Goal: Transaction & Acquisition: Purchase product/service

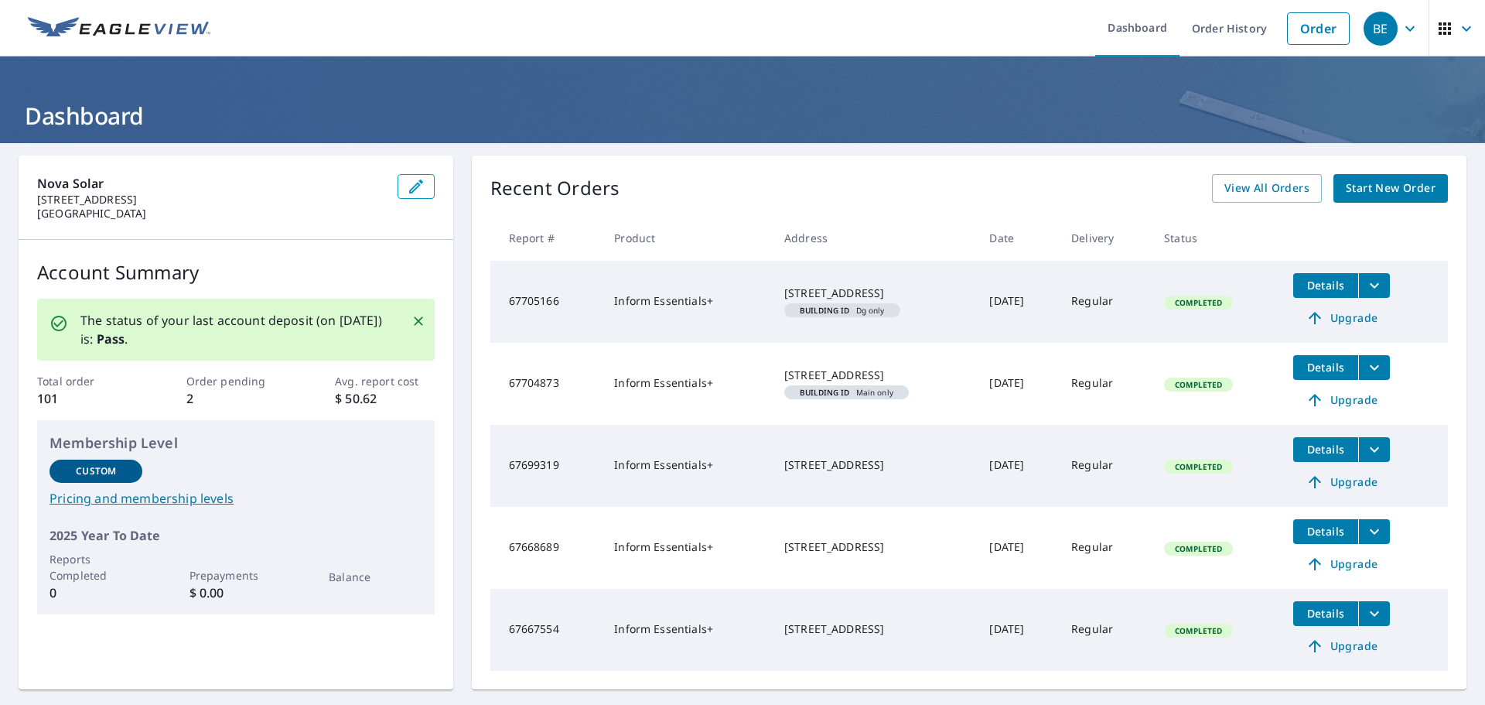
click at [1361, 192] on span "Start New Order" at bounding box center [1391, 188] width 90 height 19
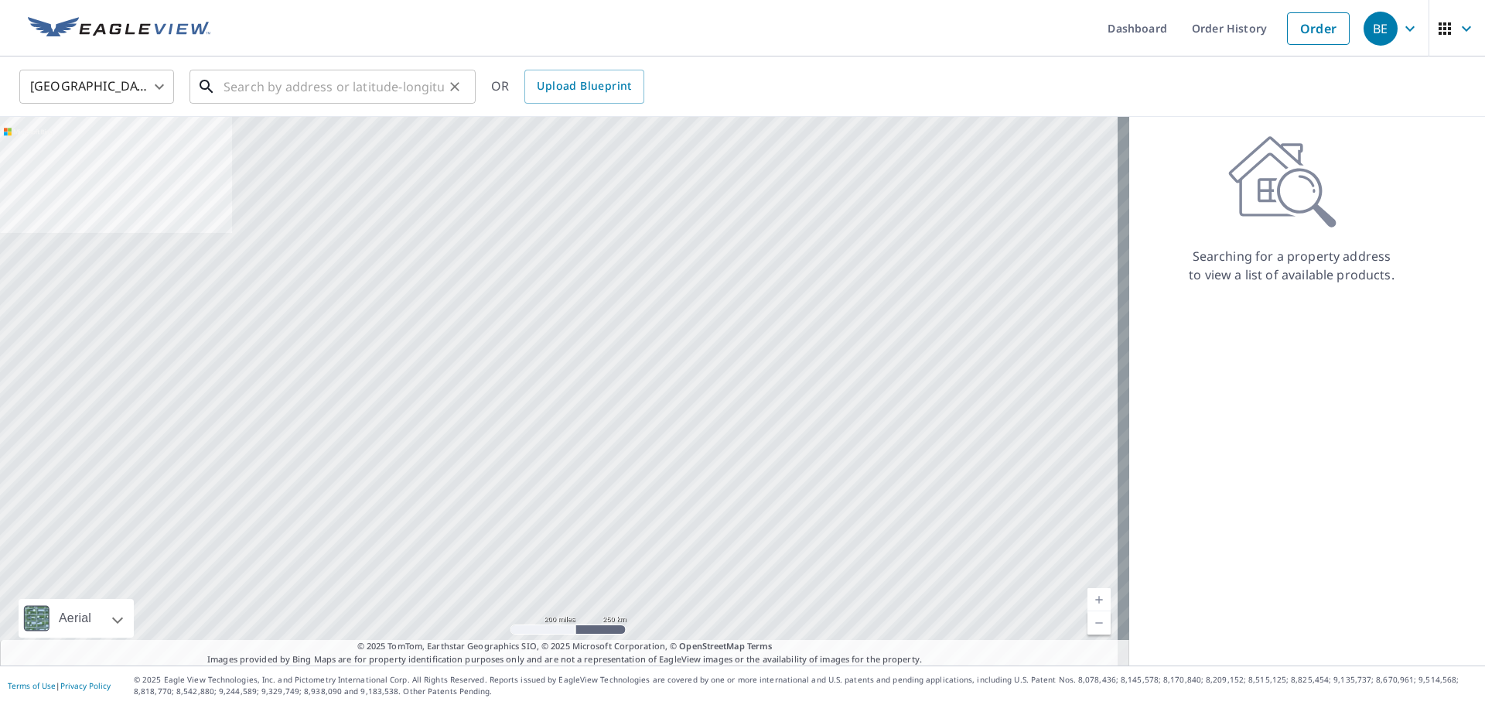
click at [329, 90] on input "text" at bounding box center [334, 86] width 220 height 43
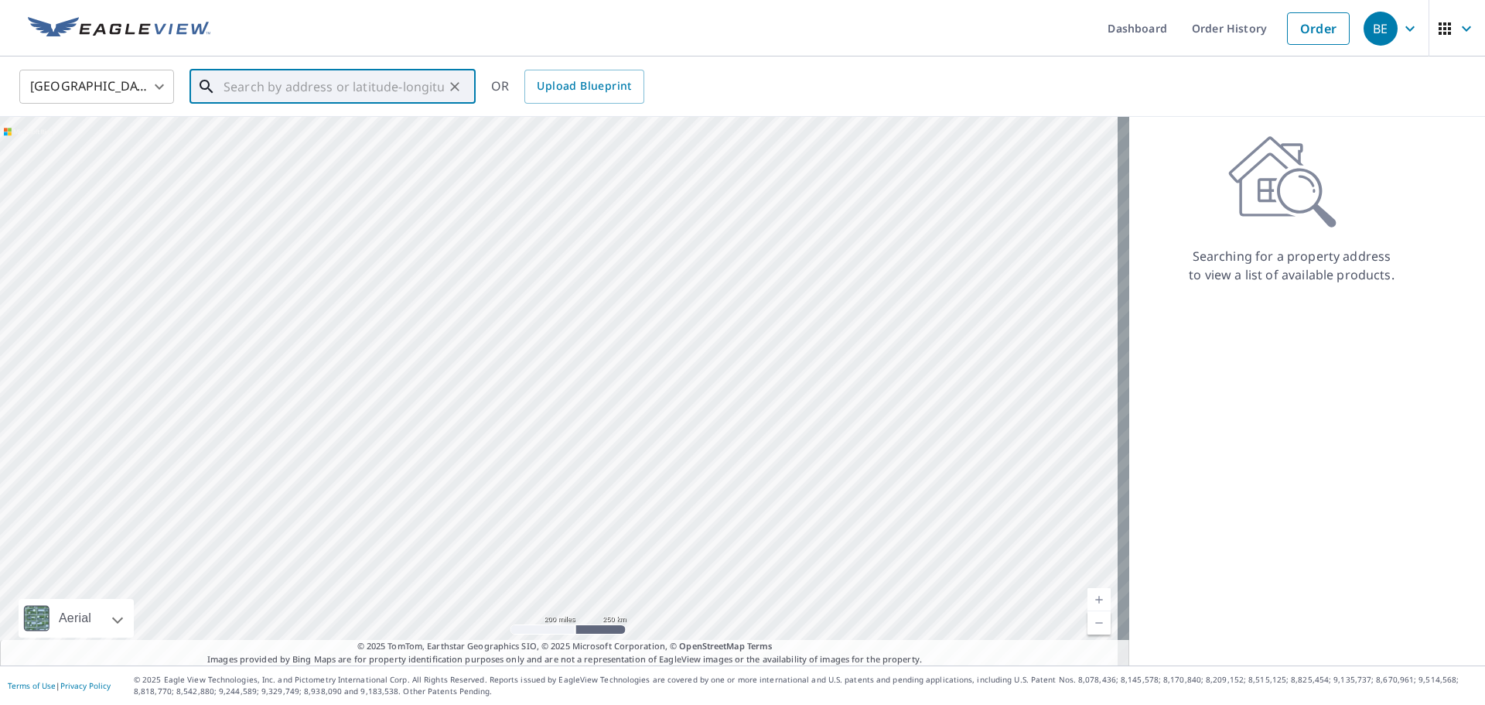
click at [302, 77] on input "text" at bounding box center [334, 86] width 220 height 43
paste input "[STREET_ADDRESS]"
click at [326, 142] on p "[GEOGRAPHIC_DATA]" at bounding box center [341, 148] width 243 height 15
type input "[STREET_ADDRESS]"
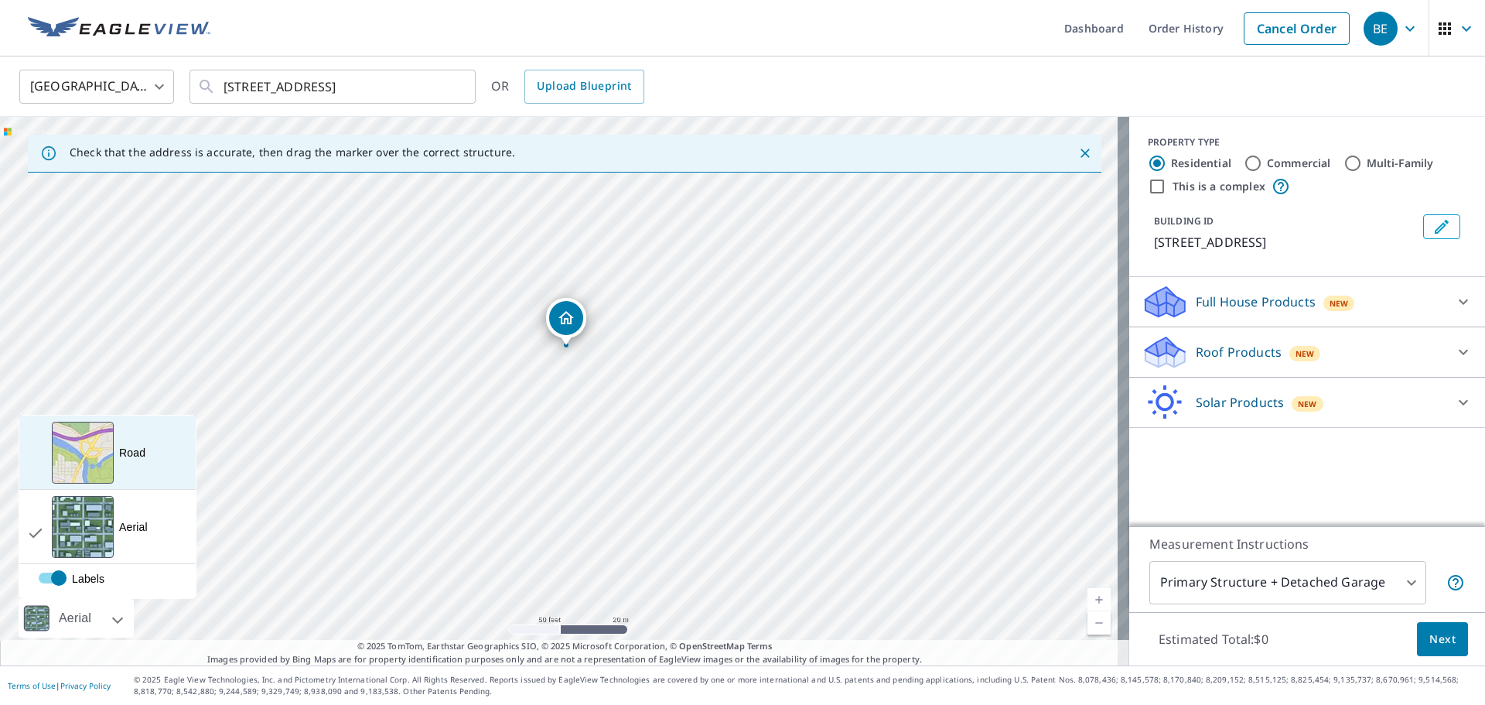
click at [101, 469] on div "View aerial and more..." at bounding box center [83, 453] width 62 height 62
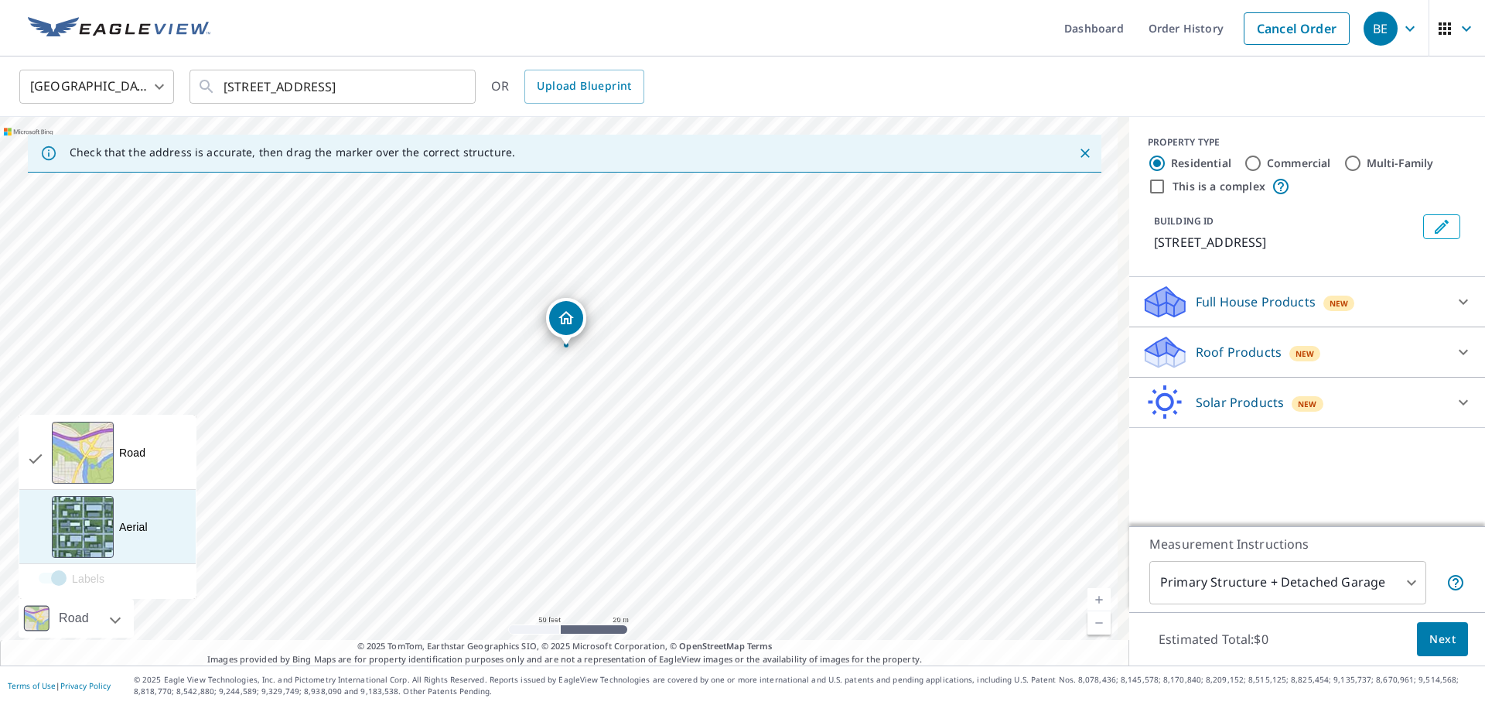
click at [83, 529] on div "View aerial and more..." at bounding box center [83, 527] width 62 height 62
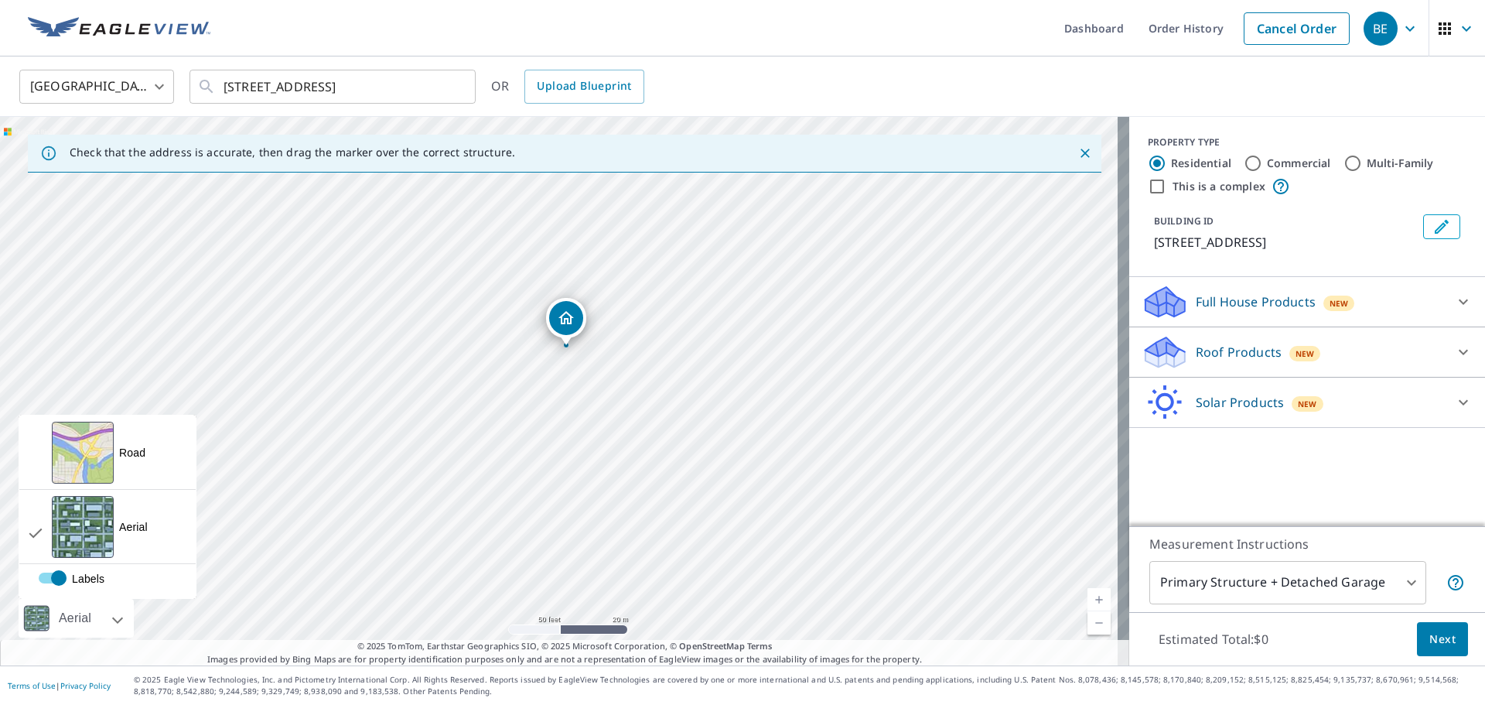
click at [51, 572] on label "Labels" at bounding box center [142, 572] width 207 height 0
checkbox input "false"
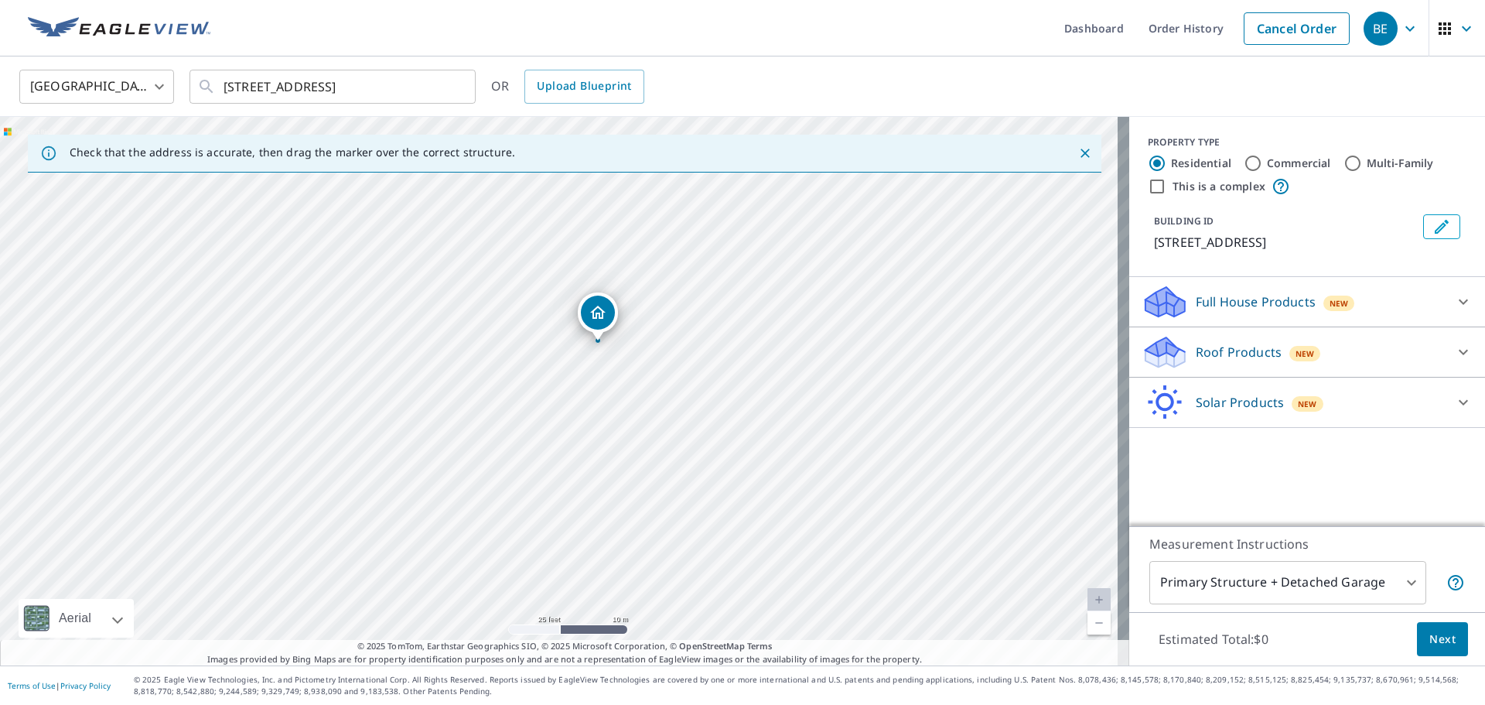
click at [1459, 352] on icon at bounding box center [1463, 352] width 9 height 5
click at [1450, 352] on div "Roof Products New Premium $32.55 - $86.63 QuickSquares™ $18 Gutter $13.65 Bid P…" at bounding box center [1307, 439] width 356 height 225
click at [1454, 353] on icon at bounding box center [1463, 352] width 19 height 19
drag, startPoint x: 592, startPoint y: 378, endPoint x: 609, endPoint y: 474, distance: 97.4
click at [609, 474] on div "[STREET_ADDRESS]" at bounding box center [564, 391] width 1129 height 548
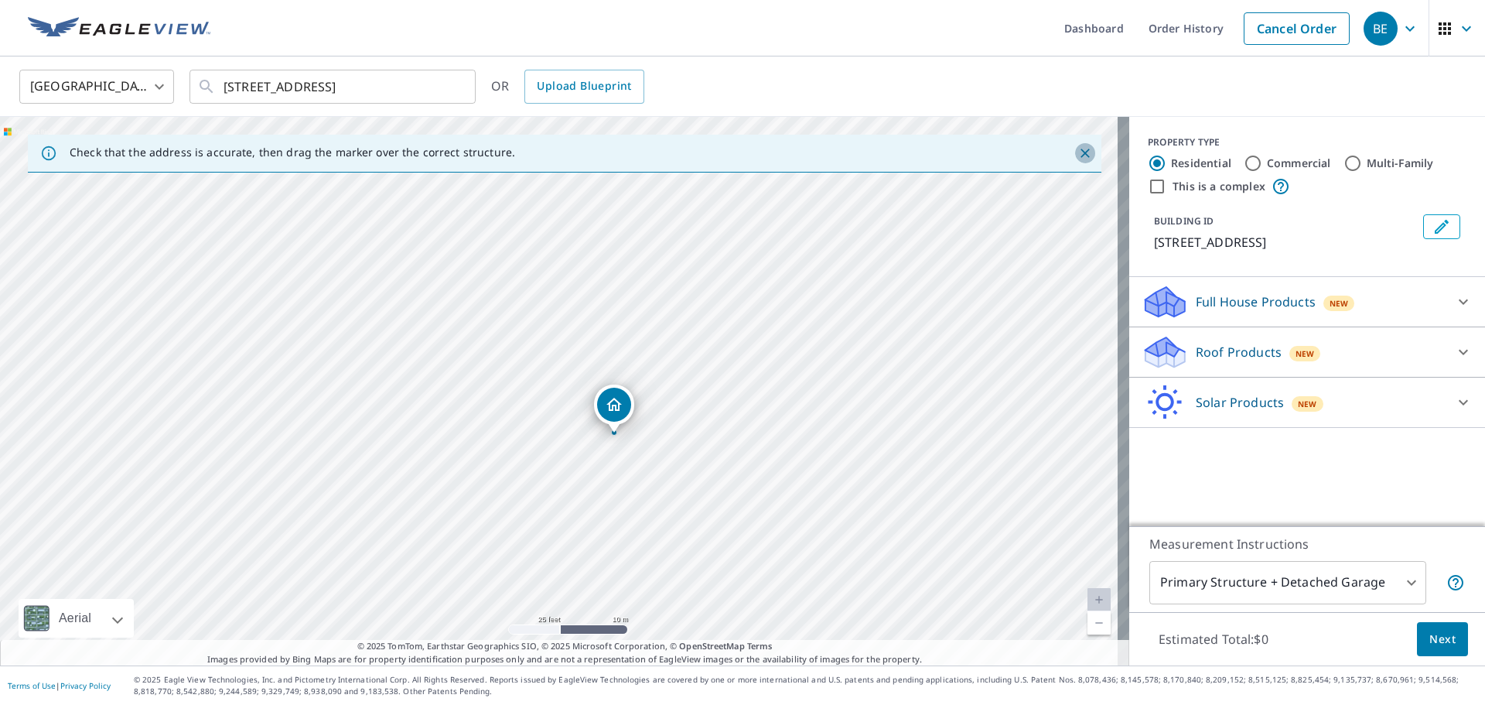
click at [1077, 154] on icon "Close" at bounding box center [1084, 152] width 15 height 15
